Goal: Task Accomplishment & Management: Manage account settings

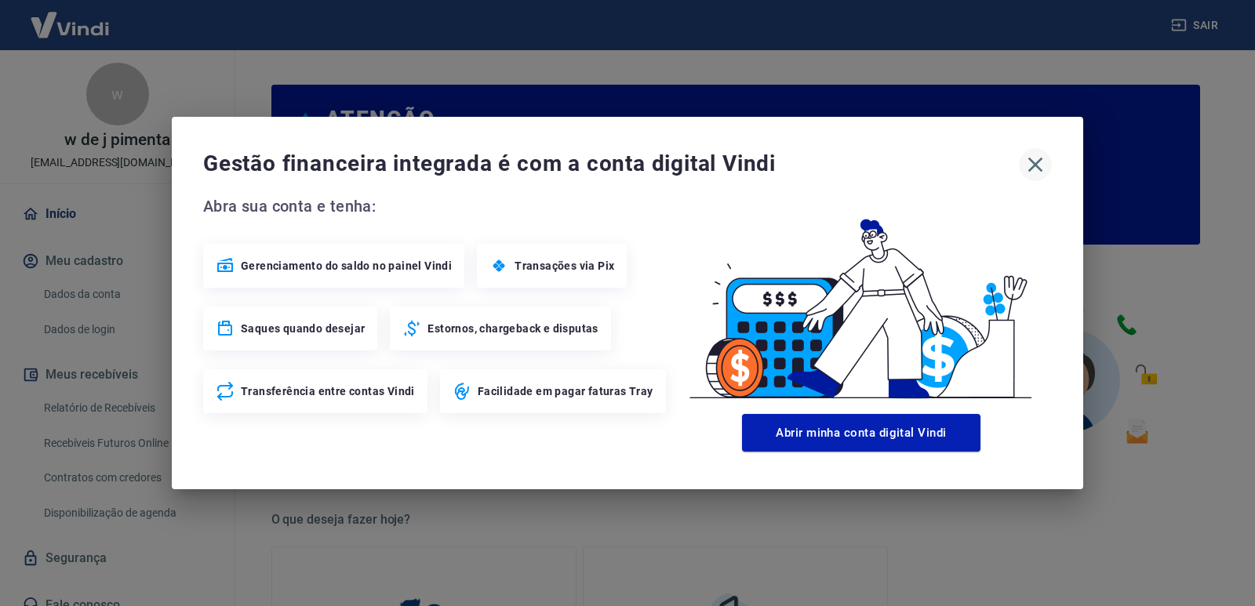
click at [1030, 165] on icon "button" at bounding box center [1034, 164] width 25 height 25
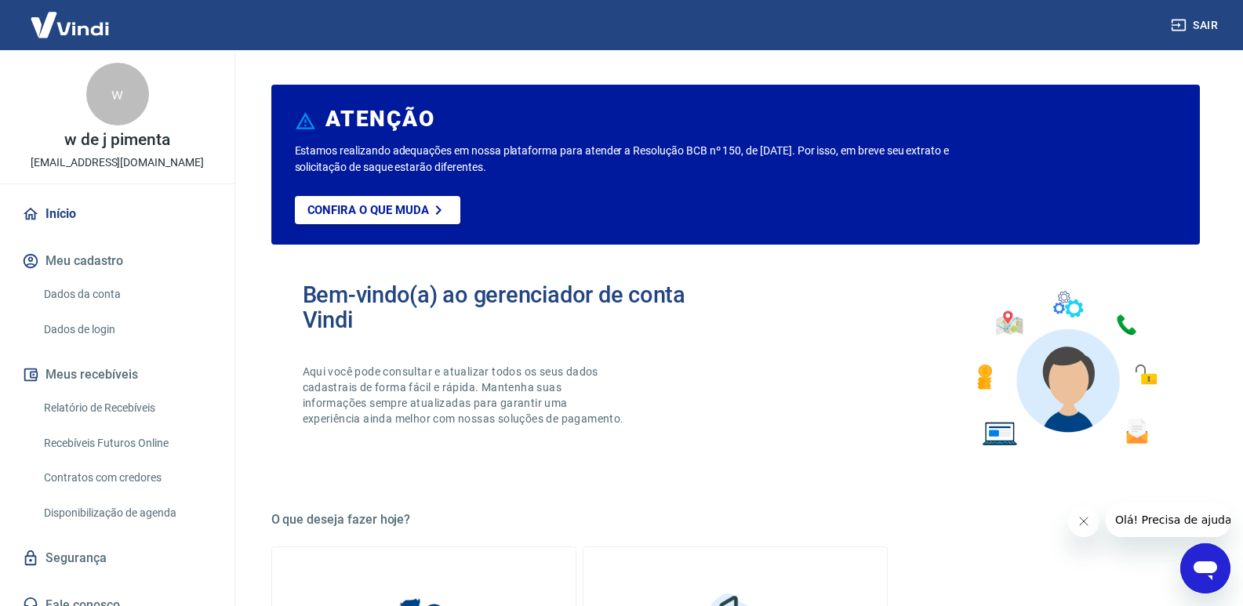
scroll to position [16, 0]
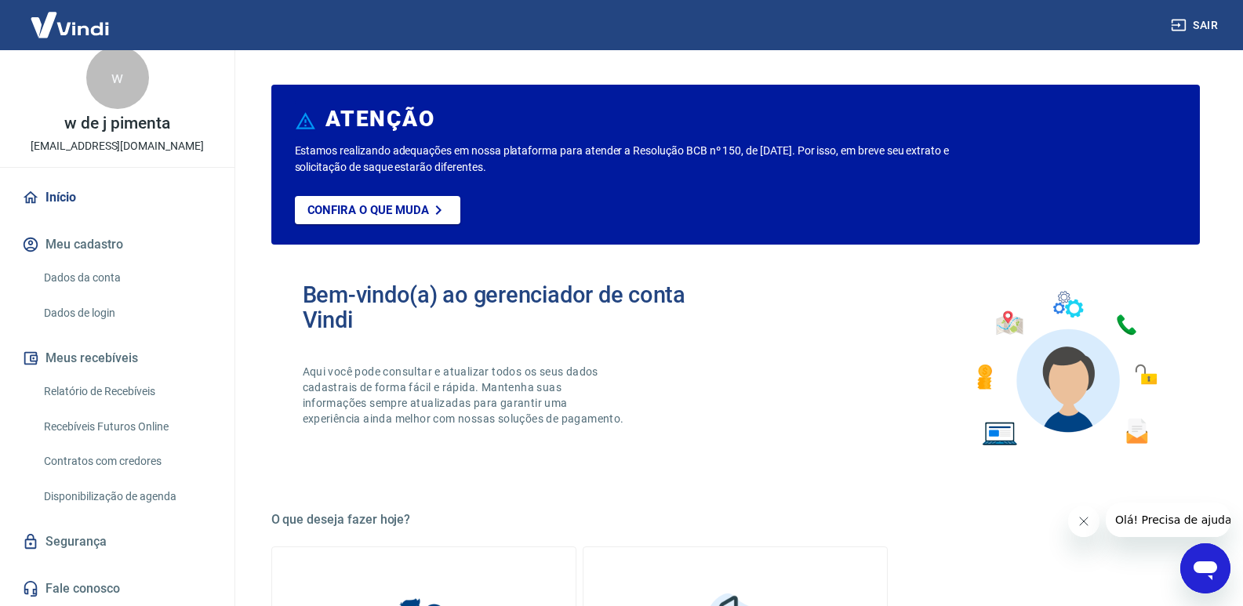
click at [65, 194] on link "Início" at bounding box center [117, 197] width 197 height 35
click at [93, 242] on button "Meu cadastro" at bounding box center [117, 244] width 197 height 35
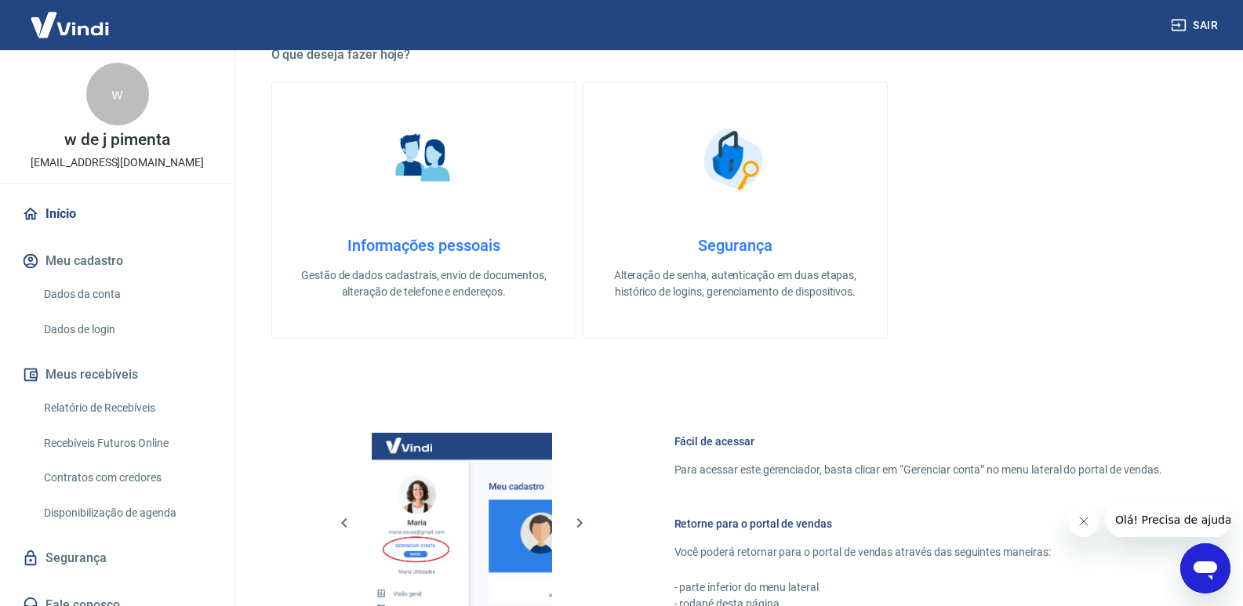
scroll to position [387, 0]
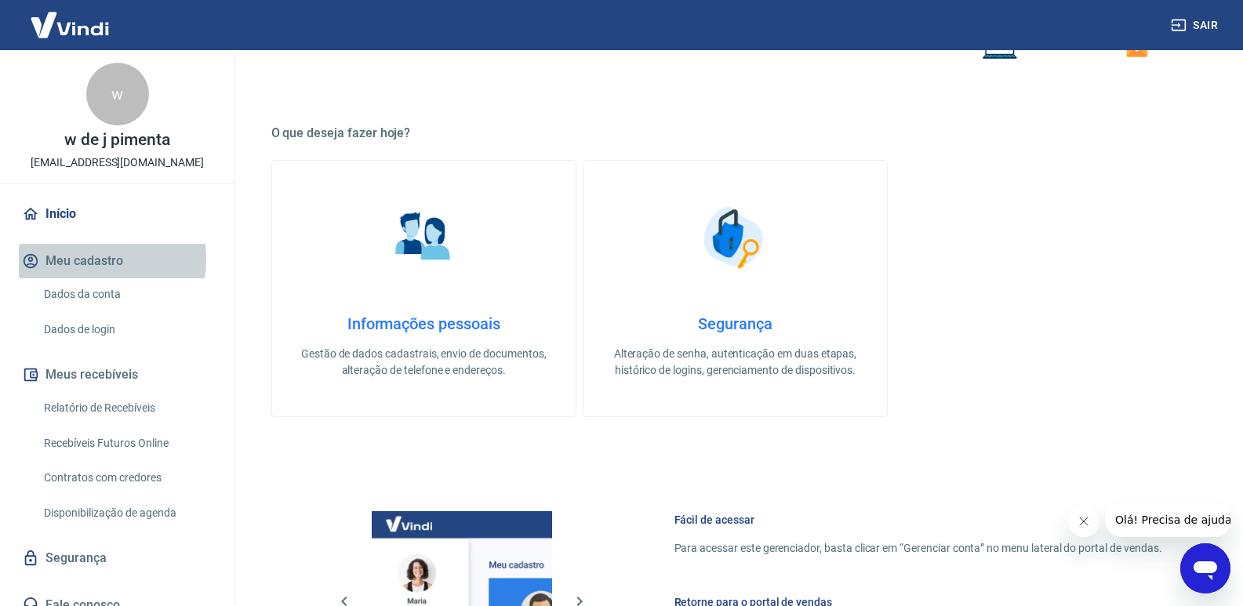
click at [85, 259] on button "Meu cadastro" at bounding box center [117, 261] width 197 height 35
click at [114, 97] on div "w" at bounding box center [117, 94] width 63 height 63
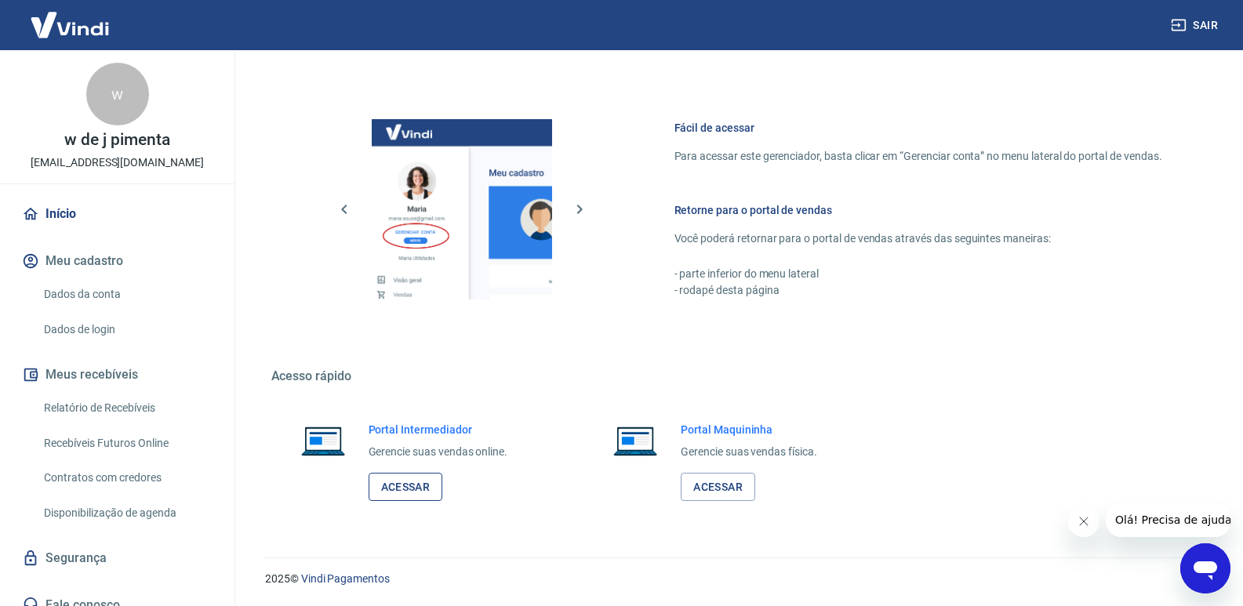
click at [418, 489] on link "Acessar" at bounding box center [406, 487] width 74 height 29
